Goal: Task Accomplishment & Management: Manage account settings

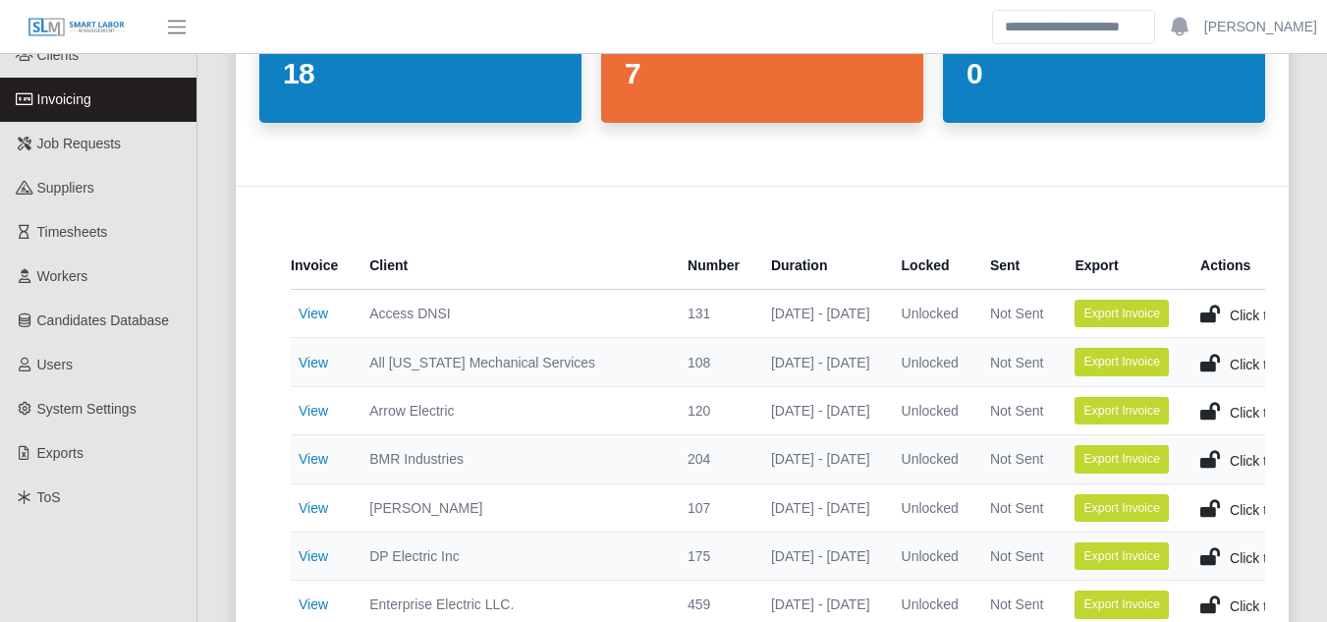
scroll to position [196, 0]
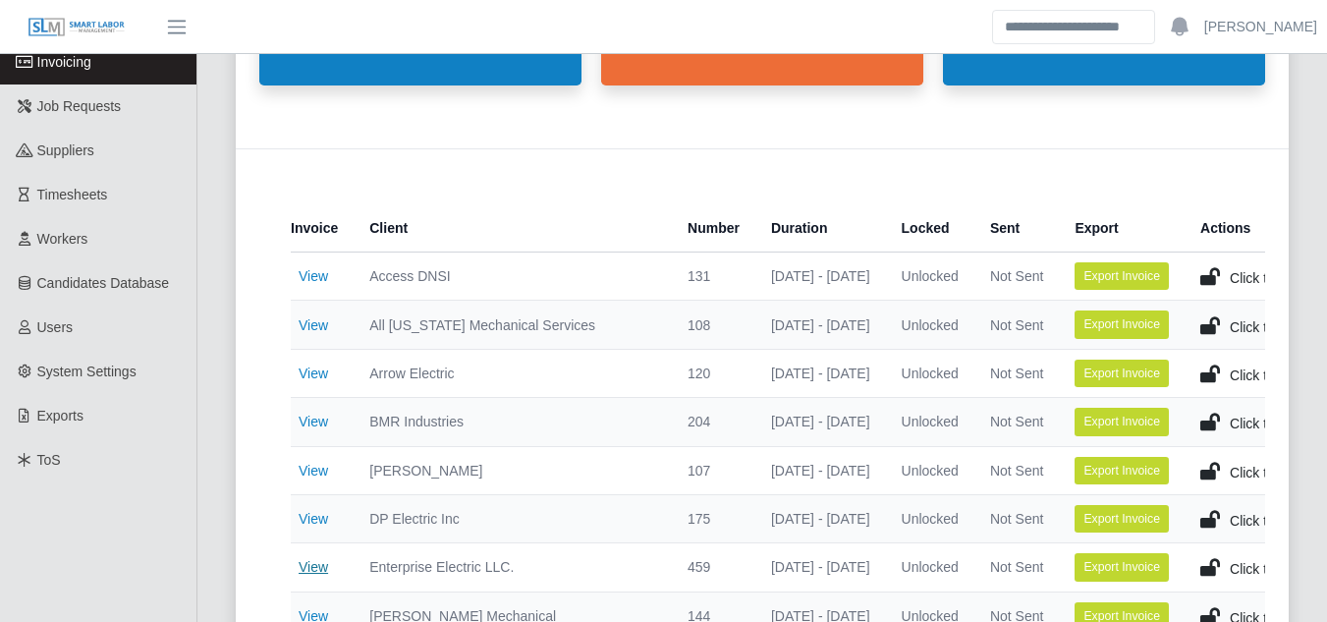
click at [321, 569] on link "View" at bounding box center [313, 567] width 29 height 16
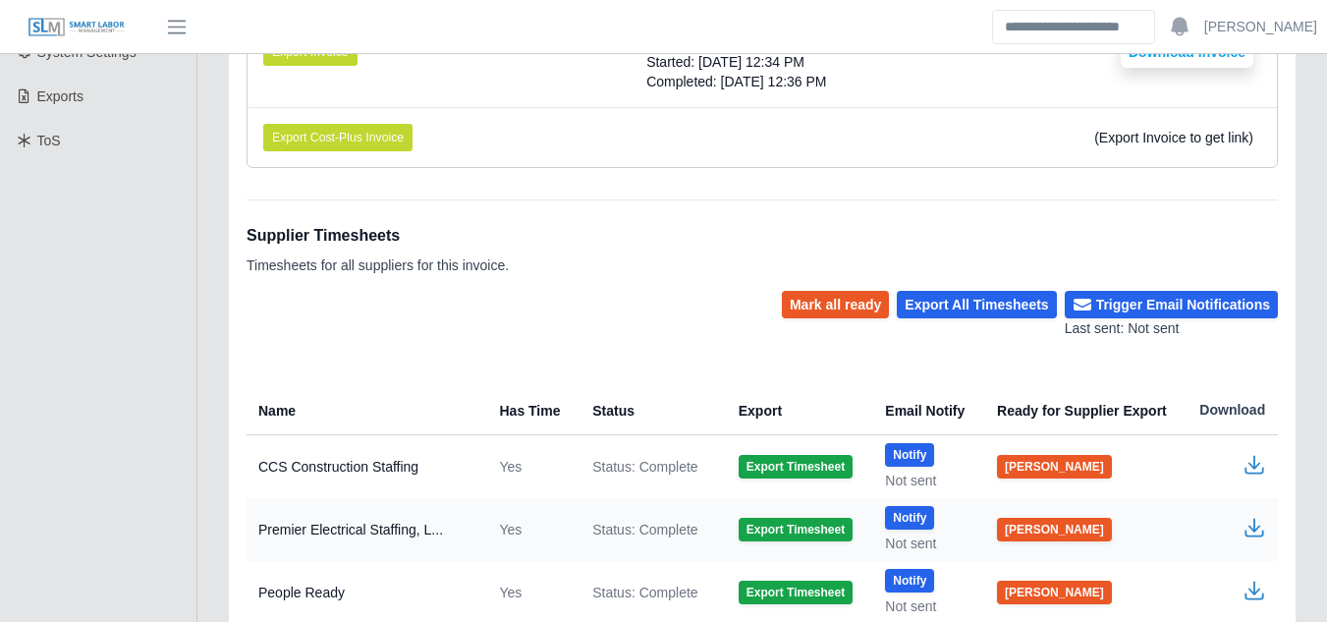
scroll to position [589, 0]
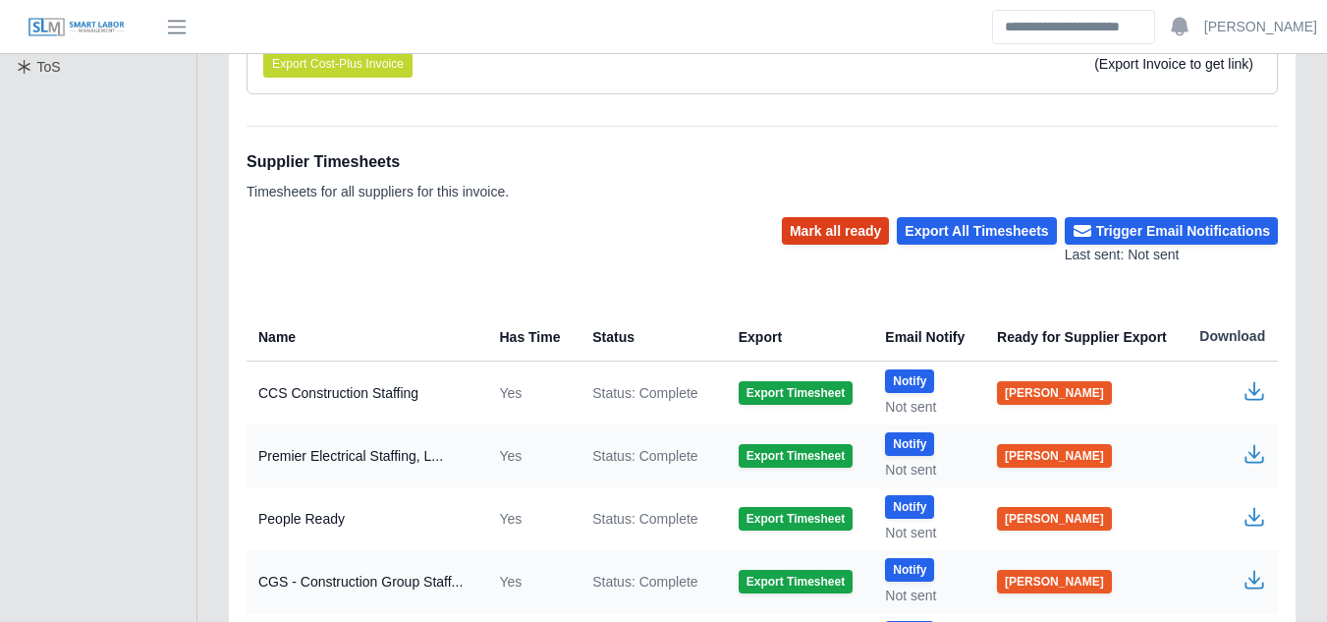
click at [842, 225] on button "Mark all ready" at bounding box center [835, 231] width 107 height 28
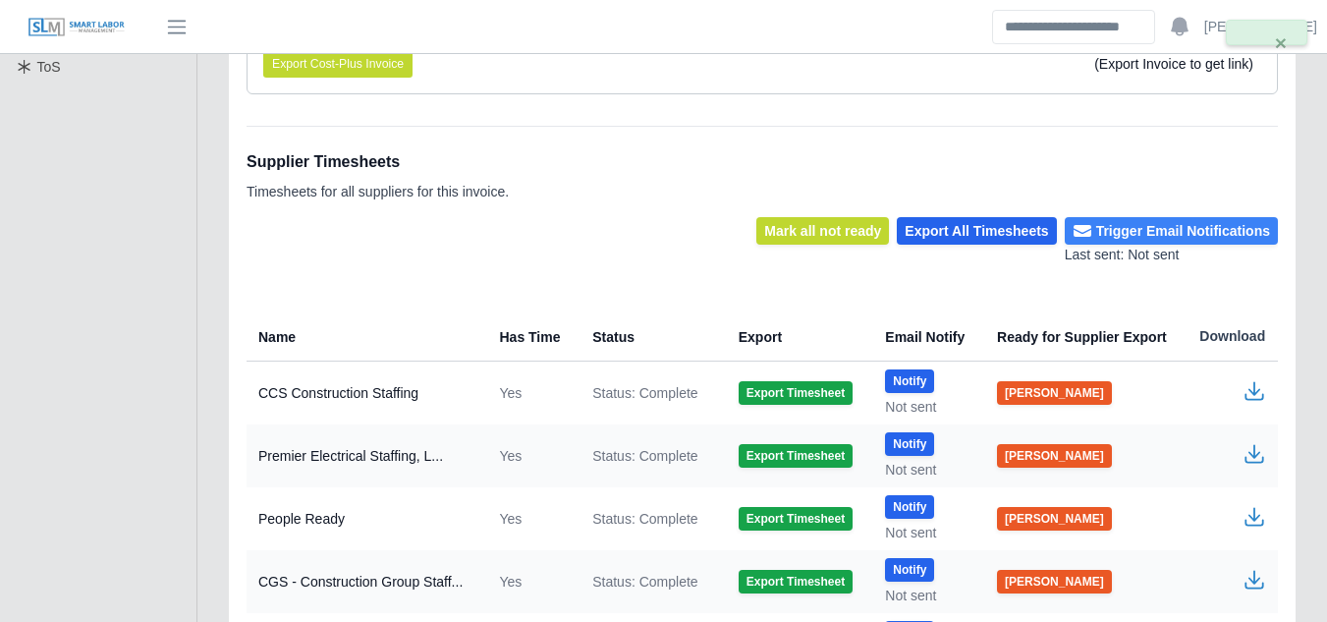
click at [1149, 229] on button "Trigger Email Notifications" at bounding box center [1171, 231] width 213 height 28
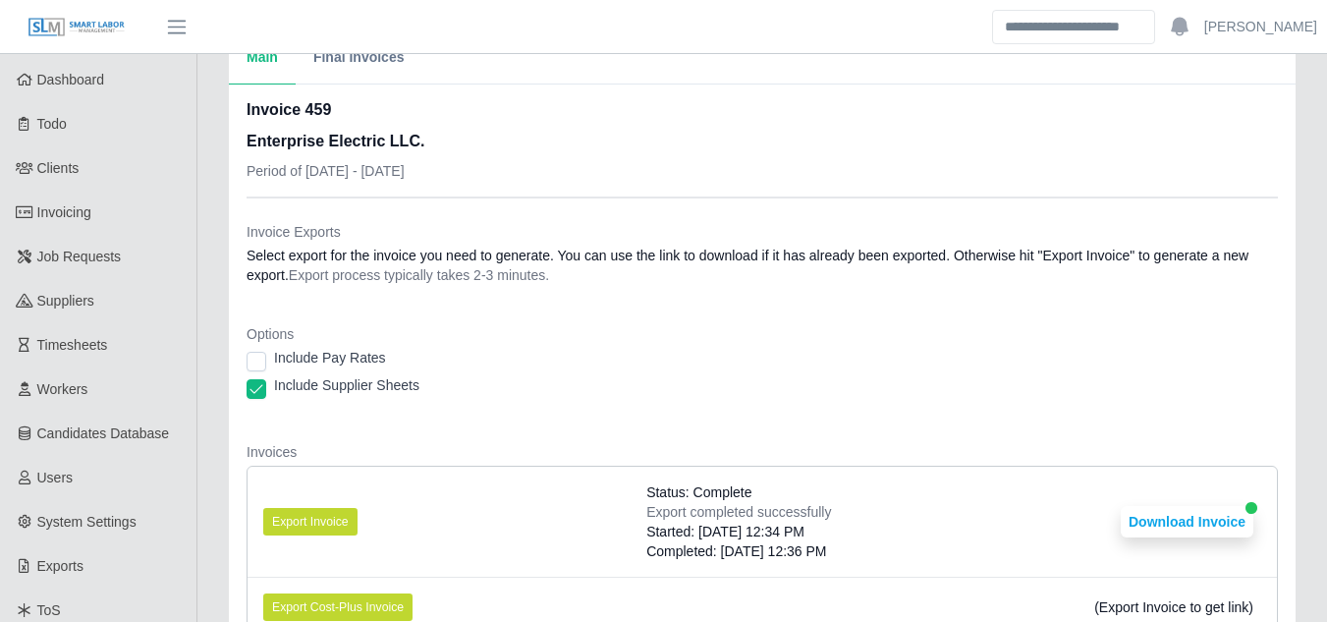
scroll to position [0, 0]
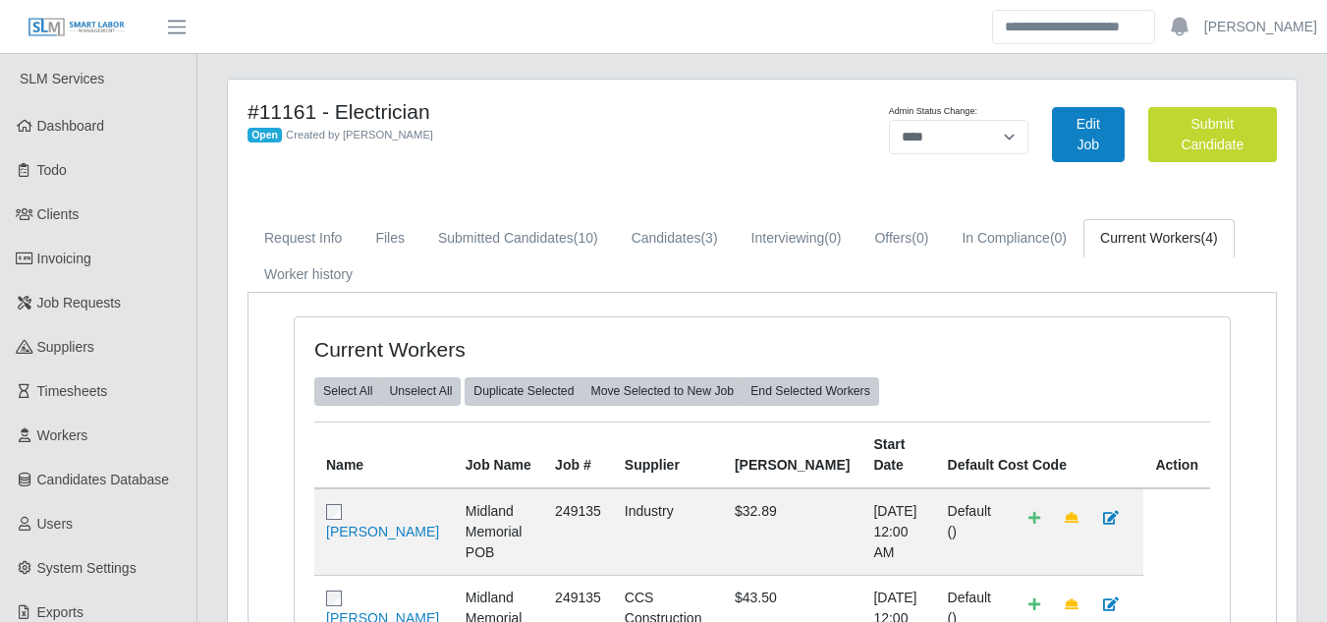
select select "****"
click at [500, 237] on link "Submitted Candidates (10)" at bounding box center [518, 238] width 194 height 38
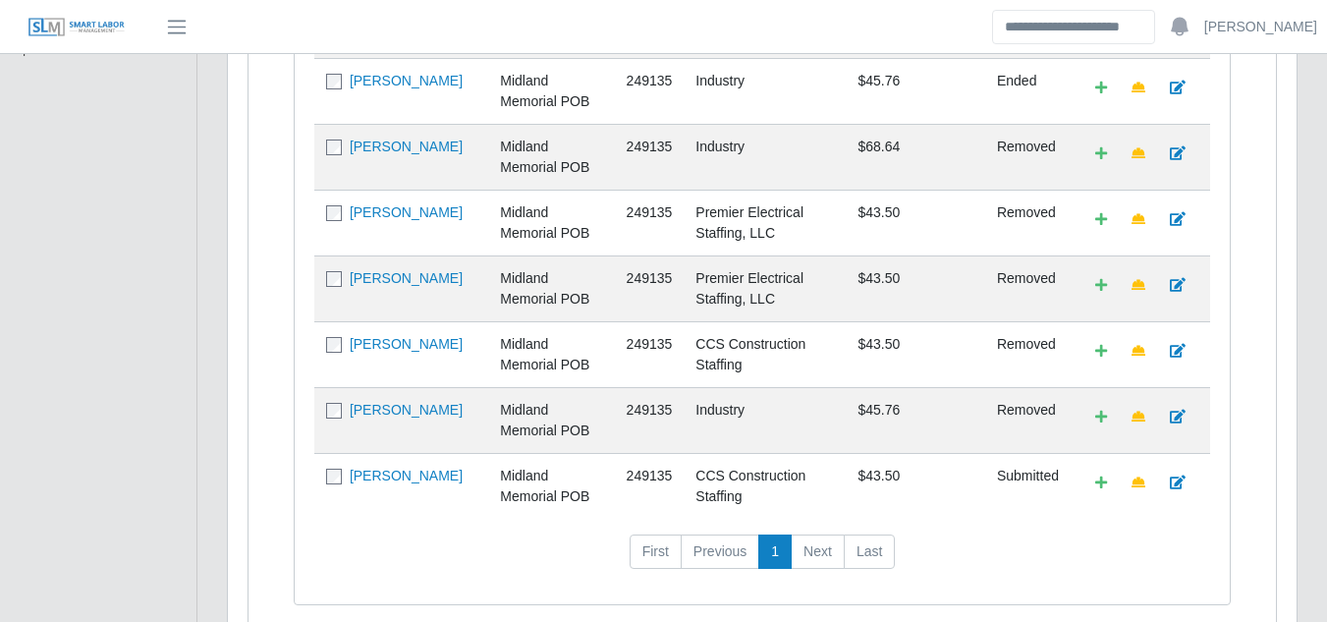
scroll to position [688, 0]
